Goal: Navigation & Orientation: Find specific page/section

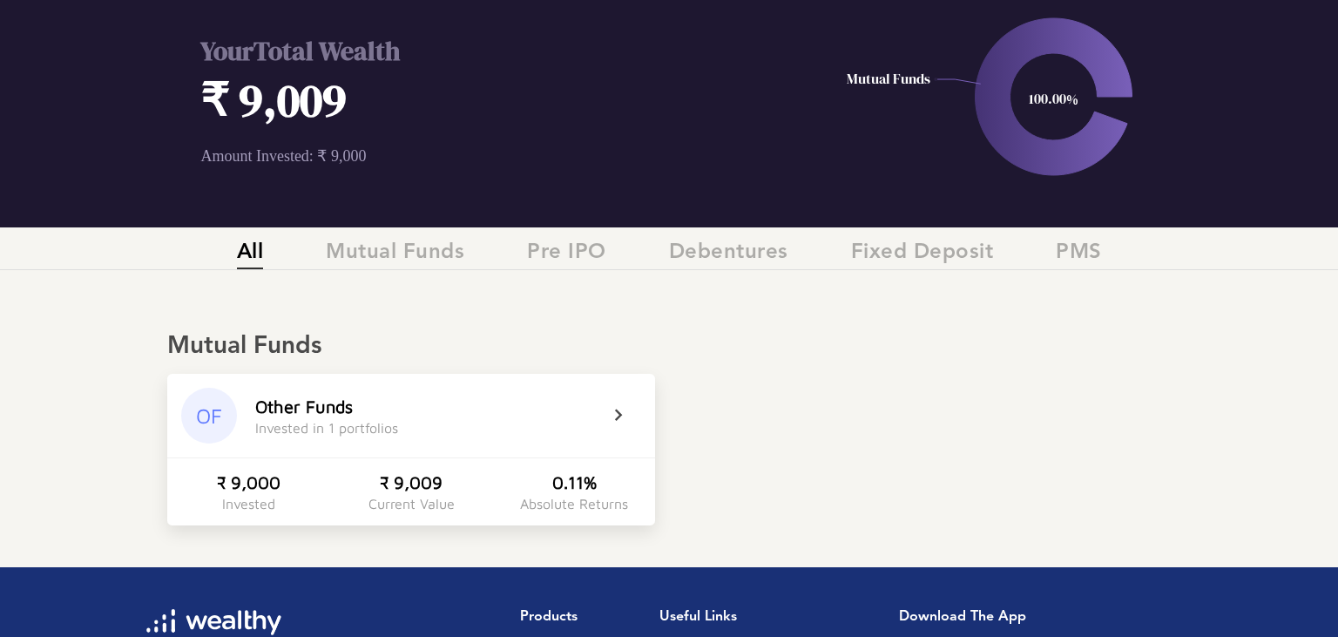
scroll to position [91, 0]
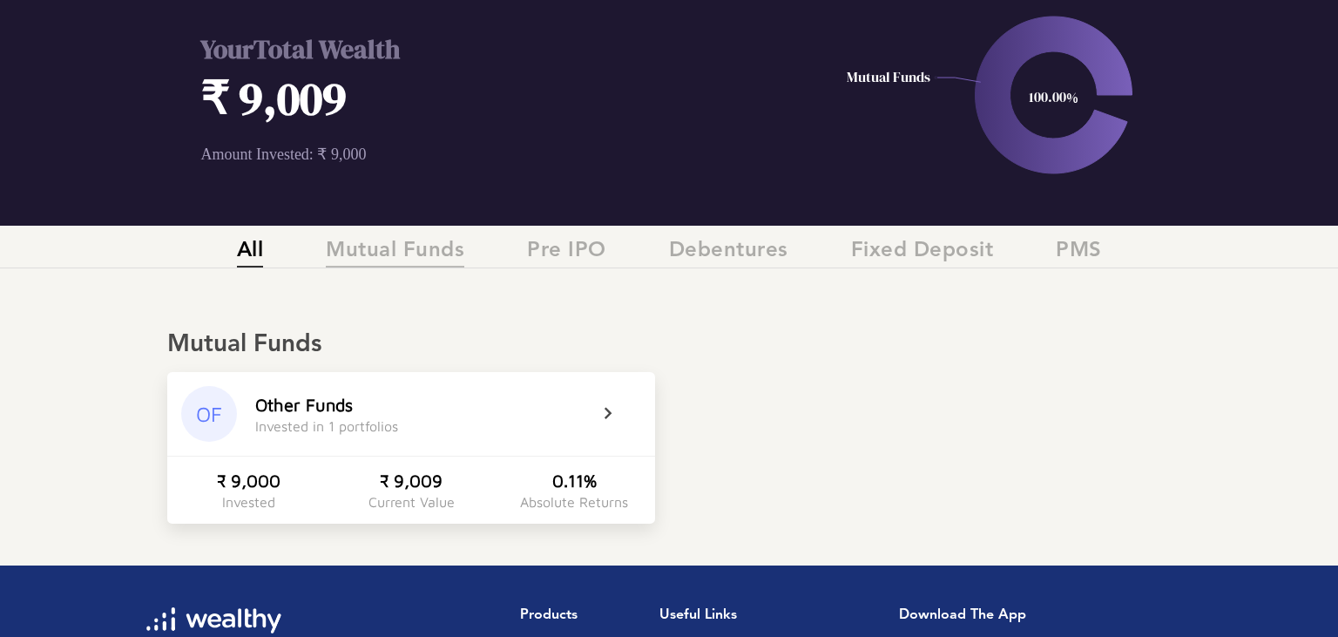
click at [437, 258] on span "Mutual Funds" at bounding box center [395, 253] width 139 height 29
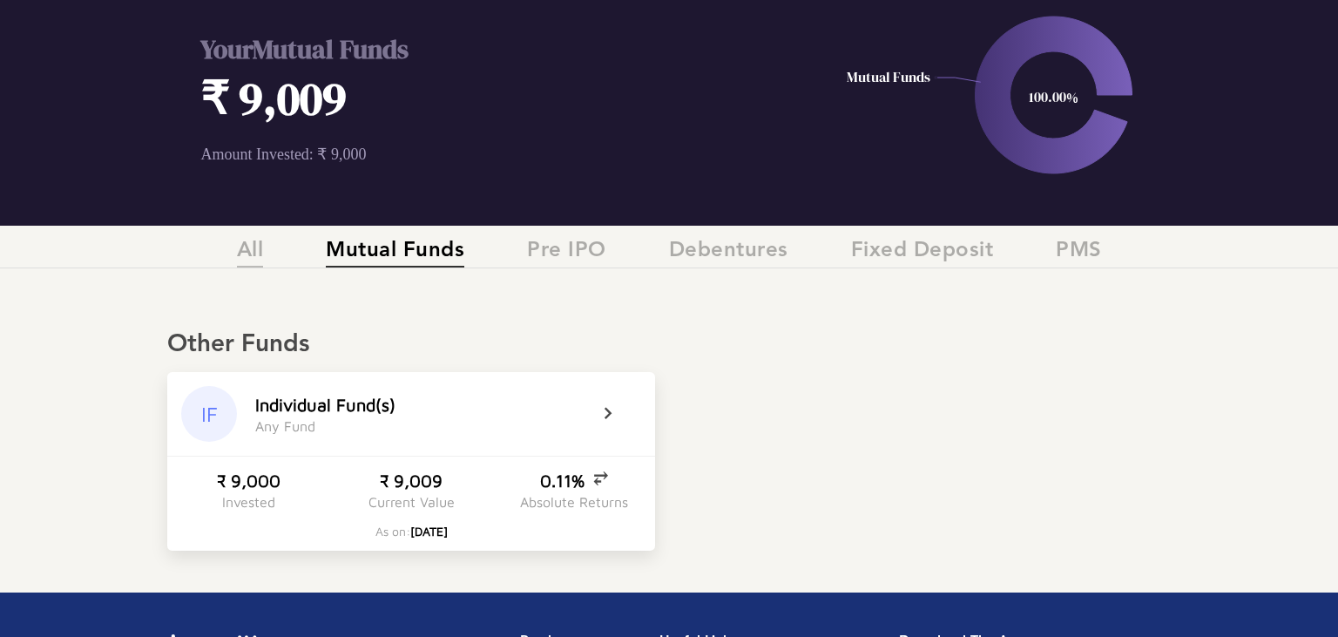
click at [247, 252] on span "All" at bounding box center [250, 253] width 27 height 29
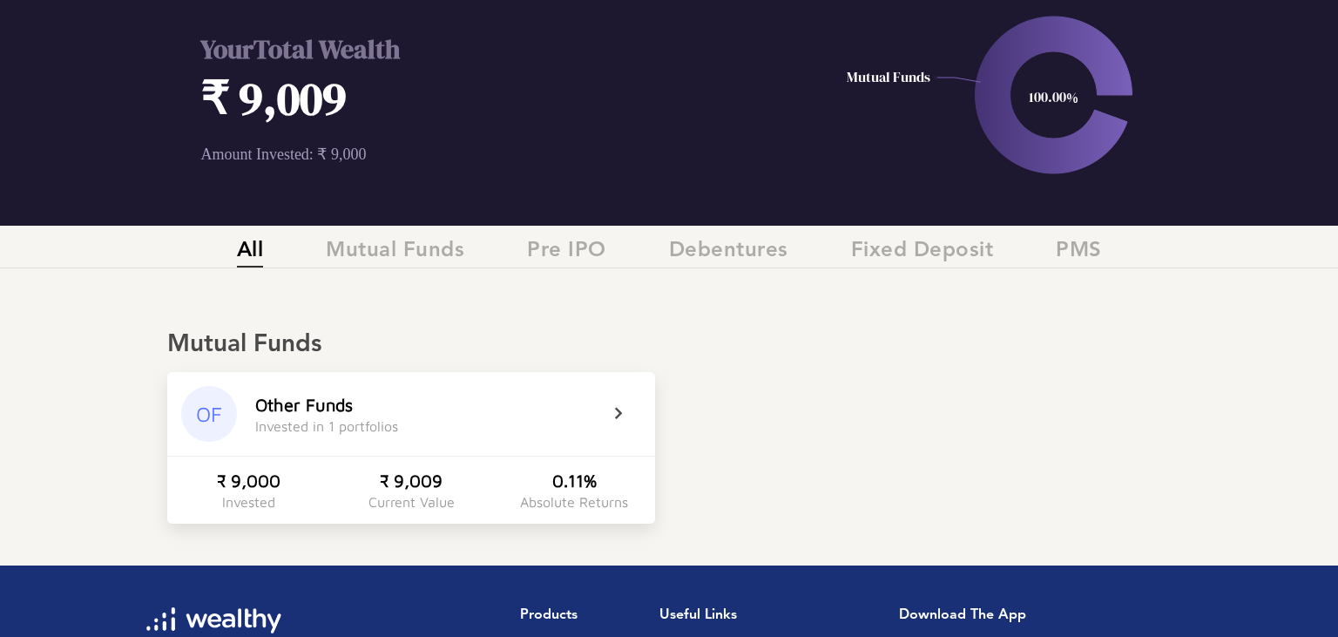
scroll to position [139, 0]
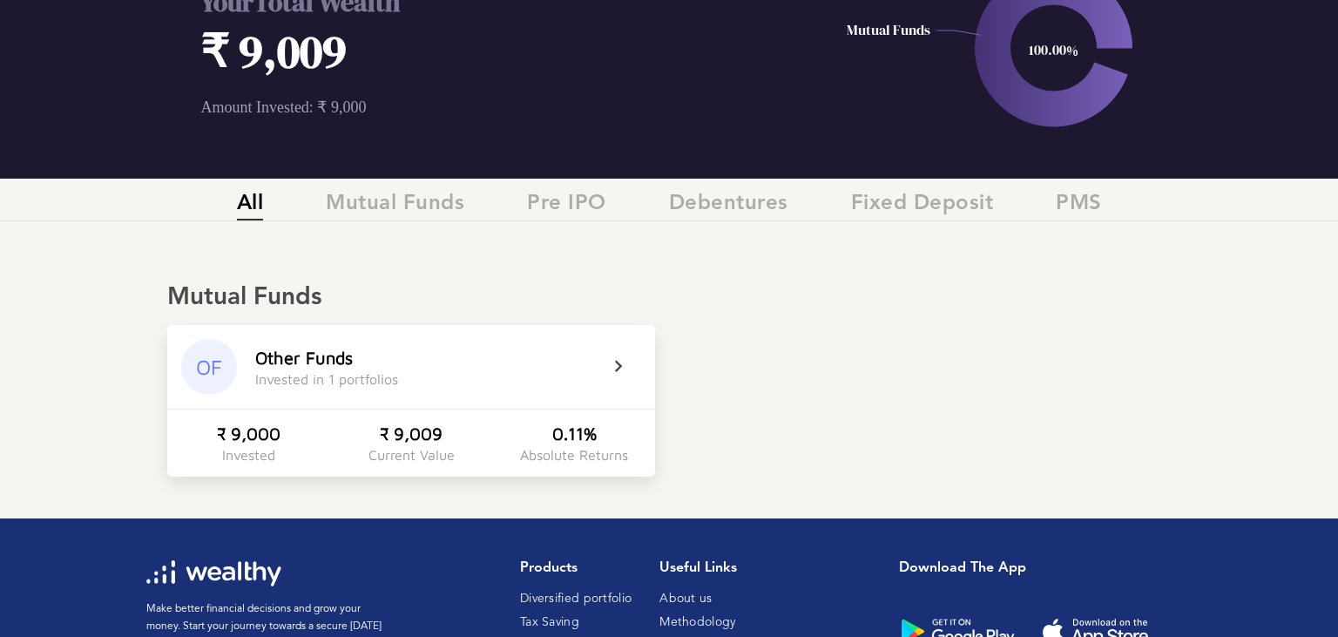
click at [552, 408] on div "OF Other Funds Invested in 1 portfolios" at bounding box center [411, 367] width 488 height 84
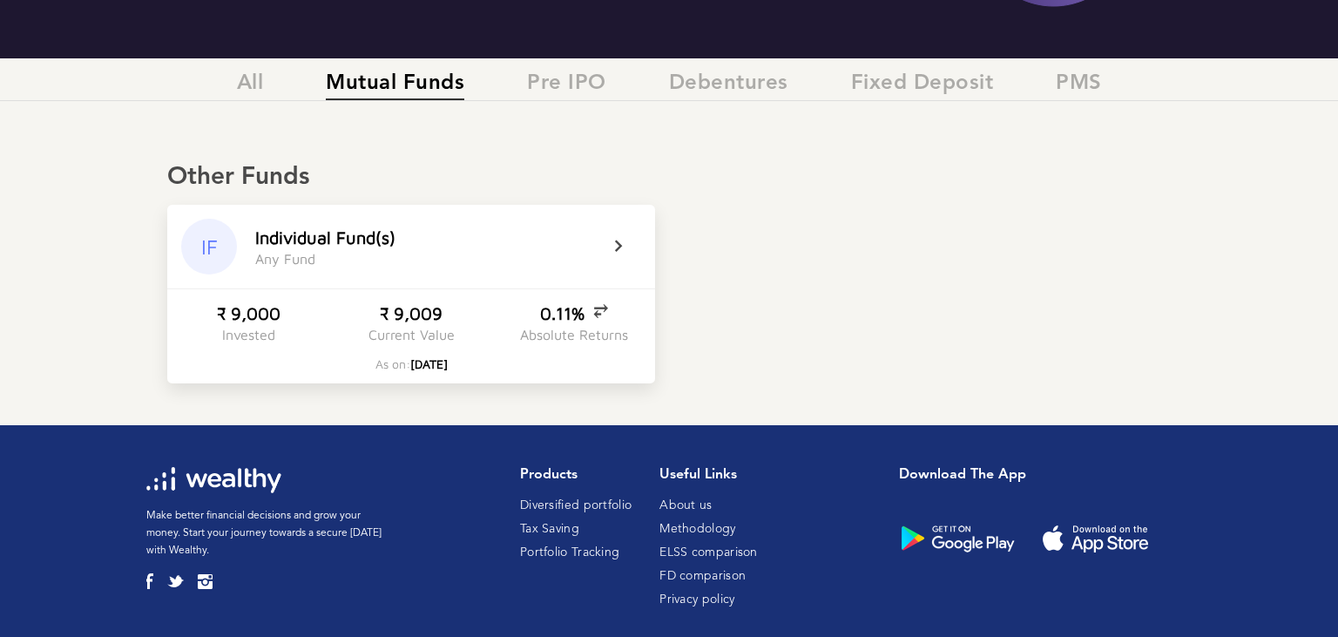
scroll to position [281, 0]
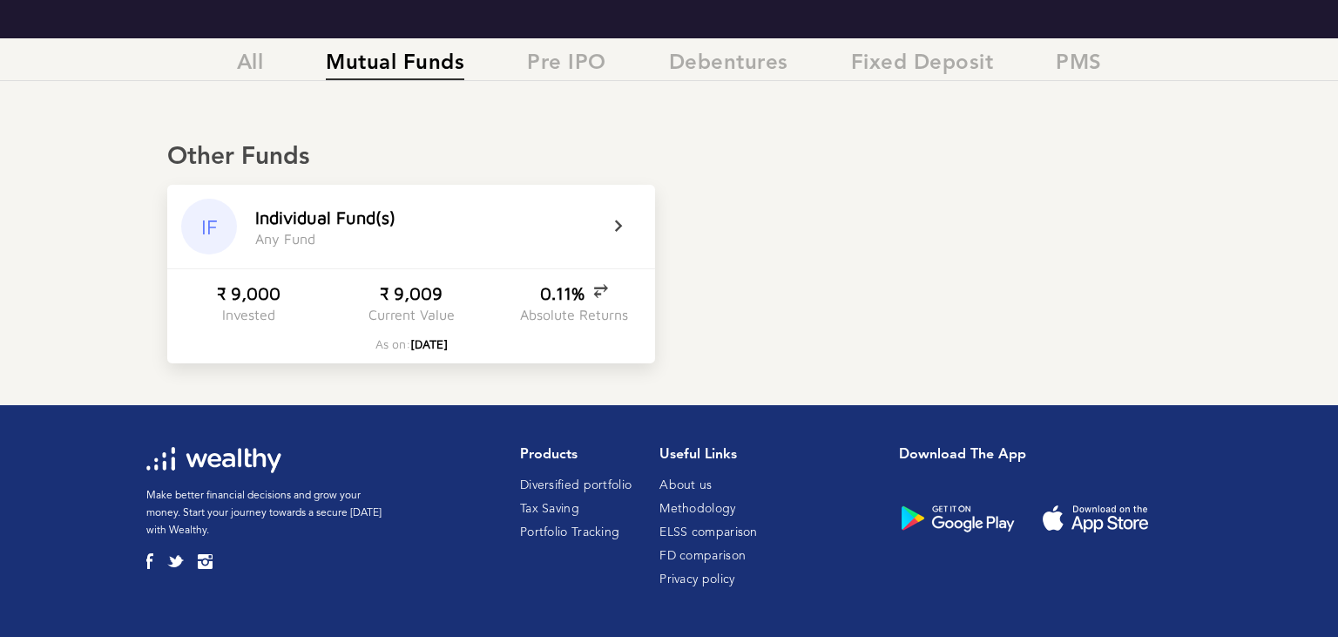
click at [613, 220] on icon at bounding box center [630, 226] width 44 height 21
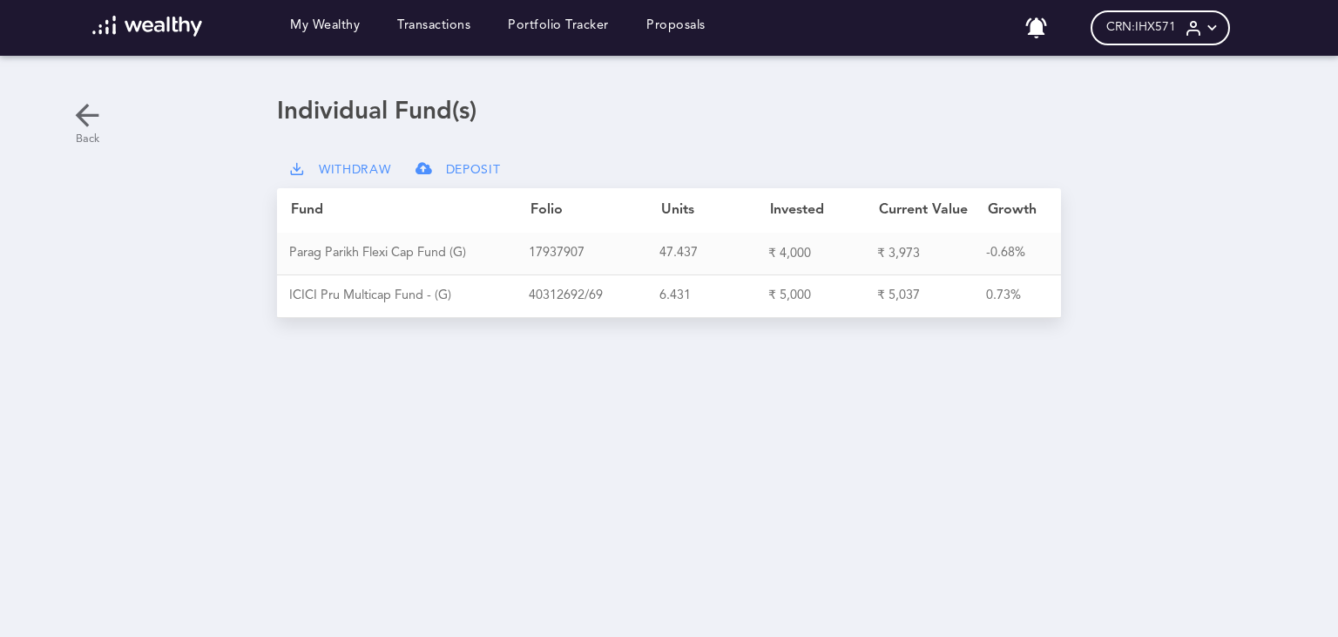
click at [86, 110] on icon at bounding box center [87, 115] width 35 height 35
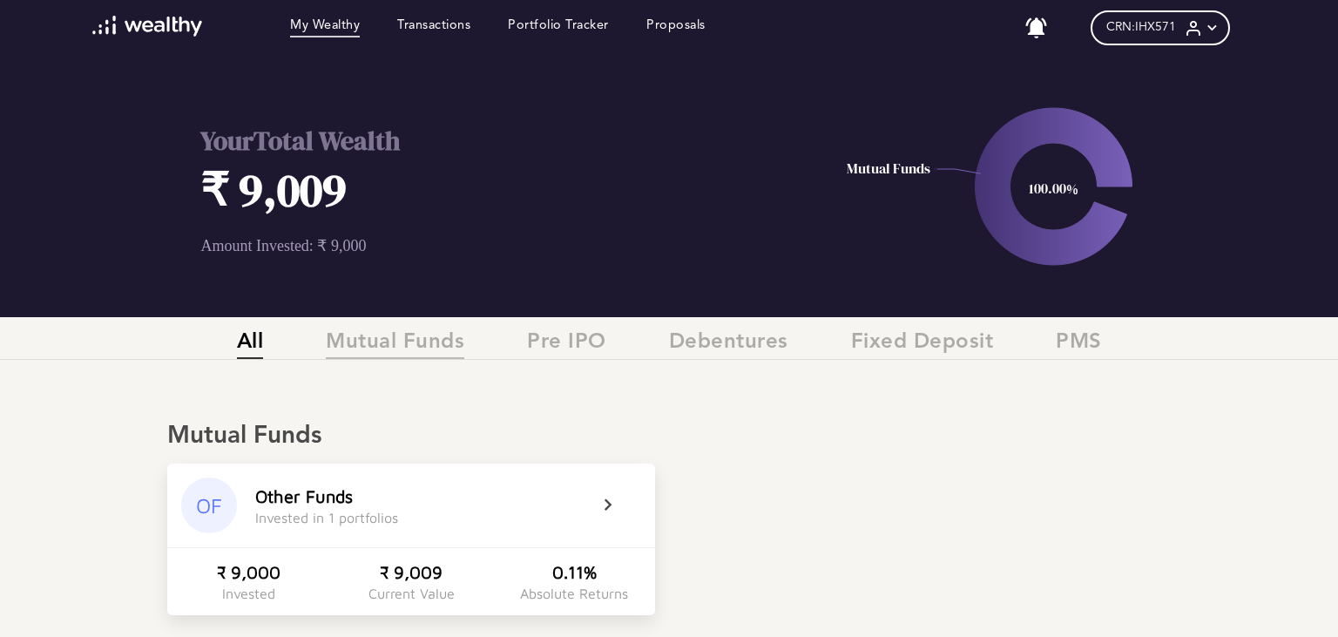
click at [386, 342] on span "Mutual Funds" at bounding box center [395, 344] width 139 height 29
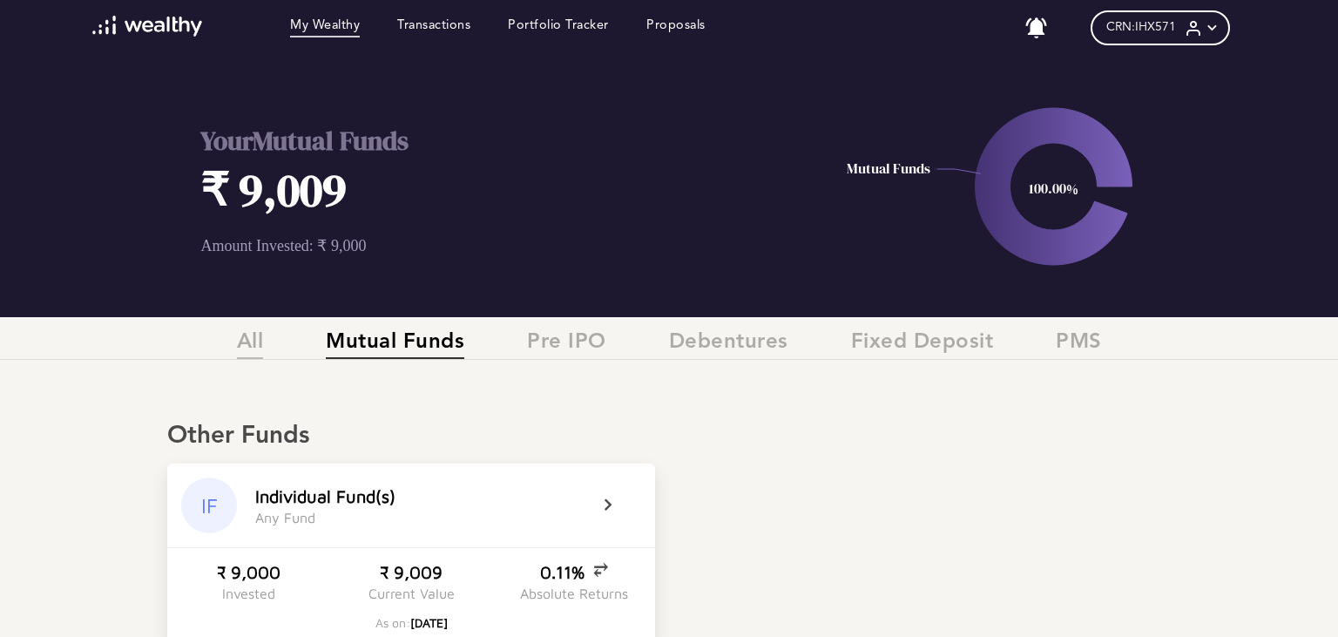
click at [252, 343] on span "All" at bounding box center [250, 344] width 27 height 29
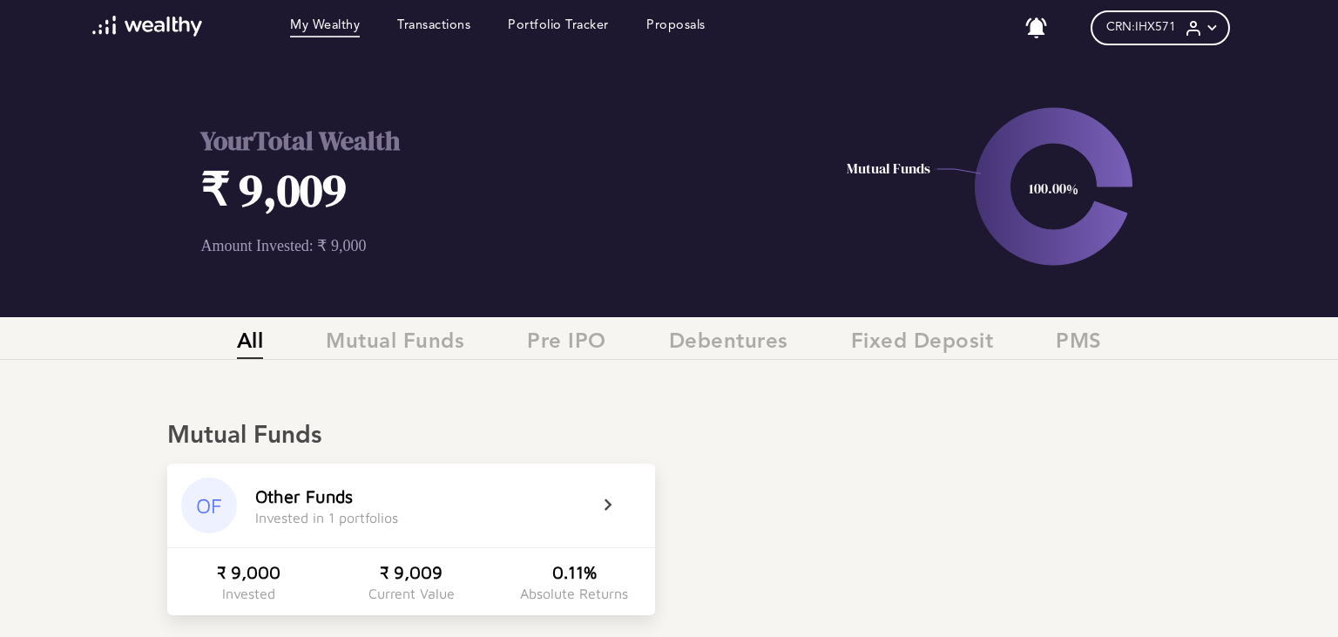
click at [1220, 30] on icon at bounding box center [1212, 28] width 18 height 18
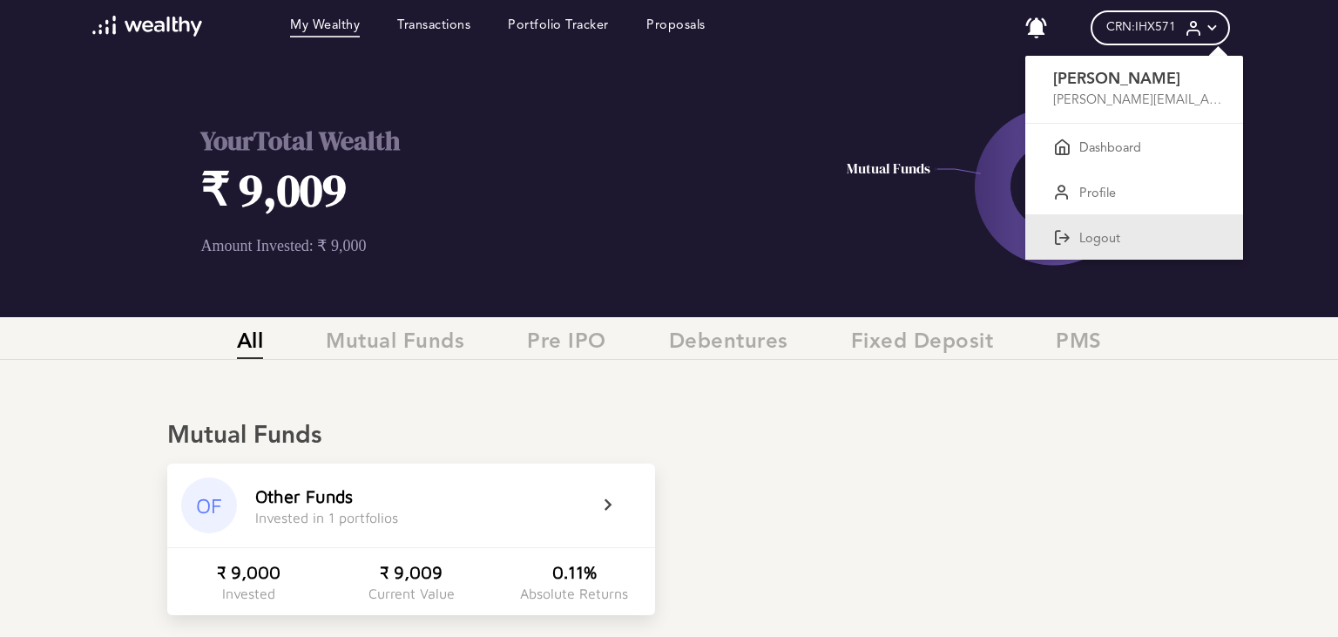
click at [1103, 250] on div "Logout" at bounding box center [1134, 236] width 218 height 45
